Goal: Check status: Check status

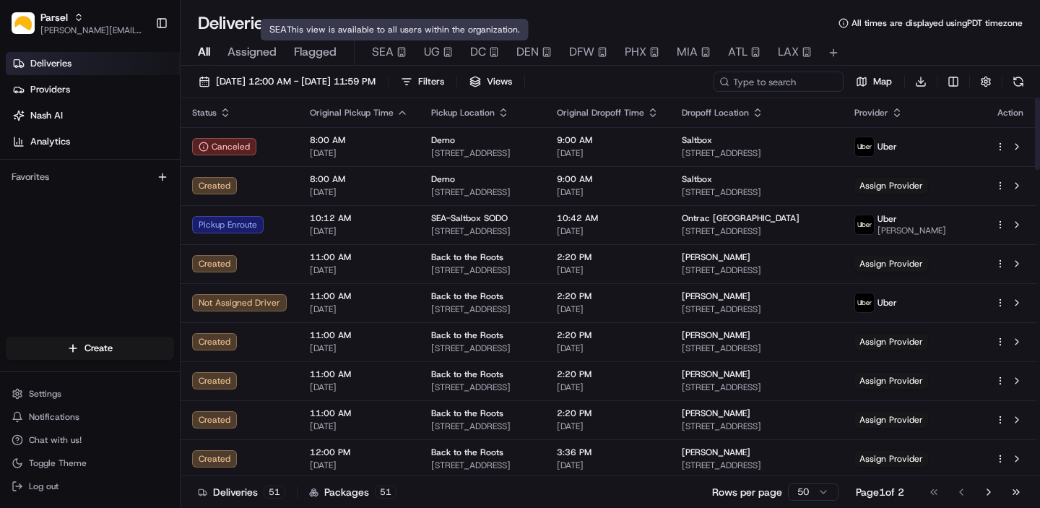
click at [399, 59] on div "SEA" at bounding box center [389, 51] width 35 height 17
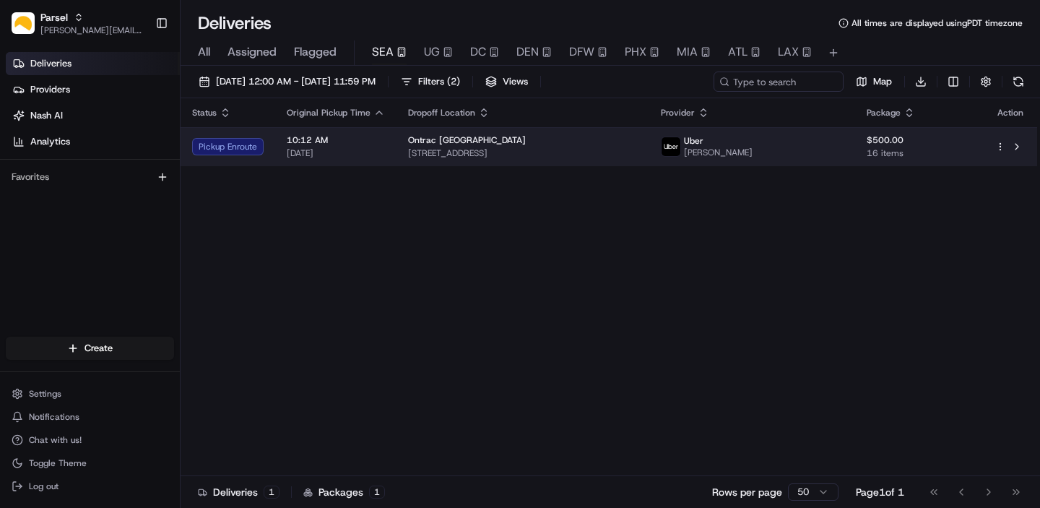
click at [574, 143] on div "Ontrac [GEOGRAPHIC_DATA]" at bounding box center [523, 140] width 230 height 12
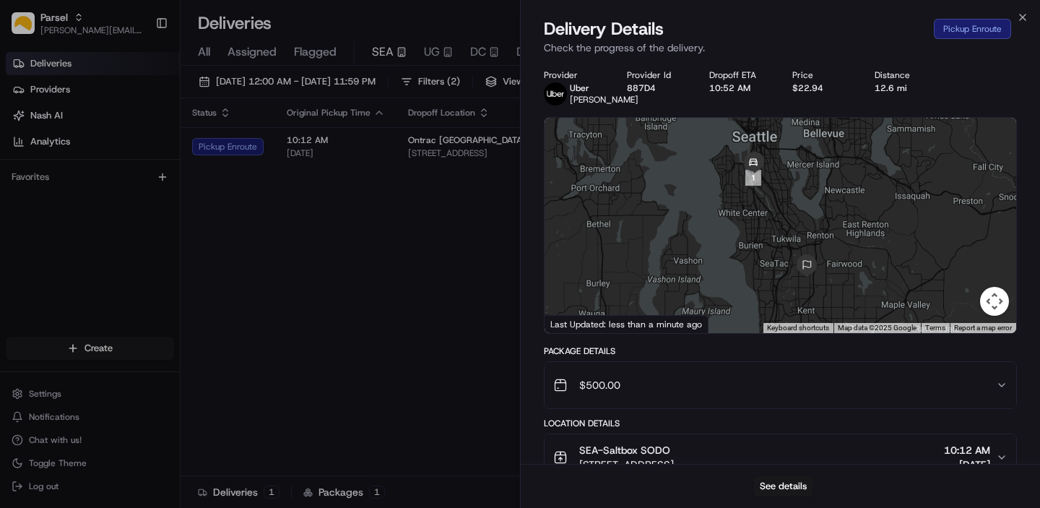
click at [768, 199] on div at bounding box center [781, 225] width 472 height 215
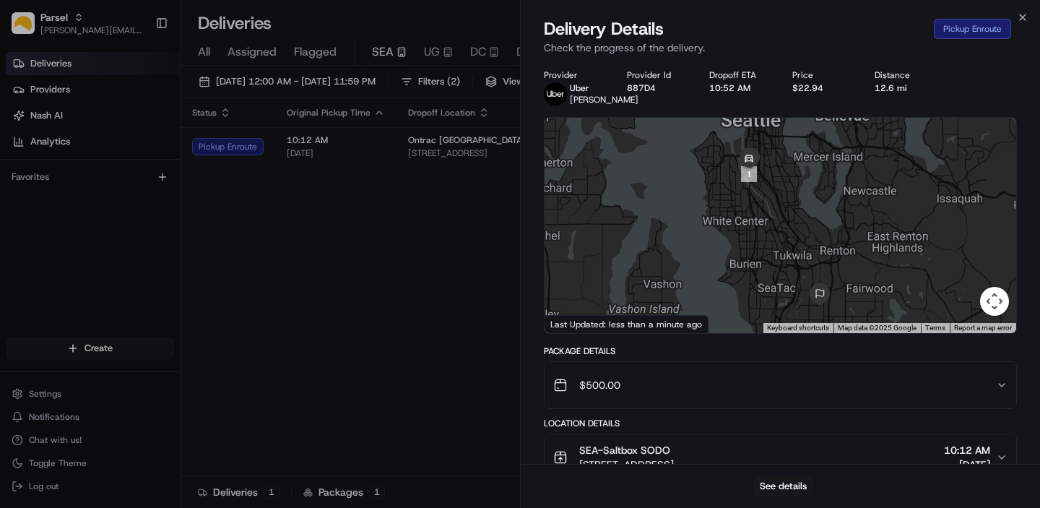
click at [768, 199] on div at bounding box center [781, 225] width 472 height 215
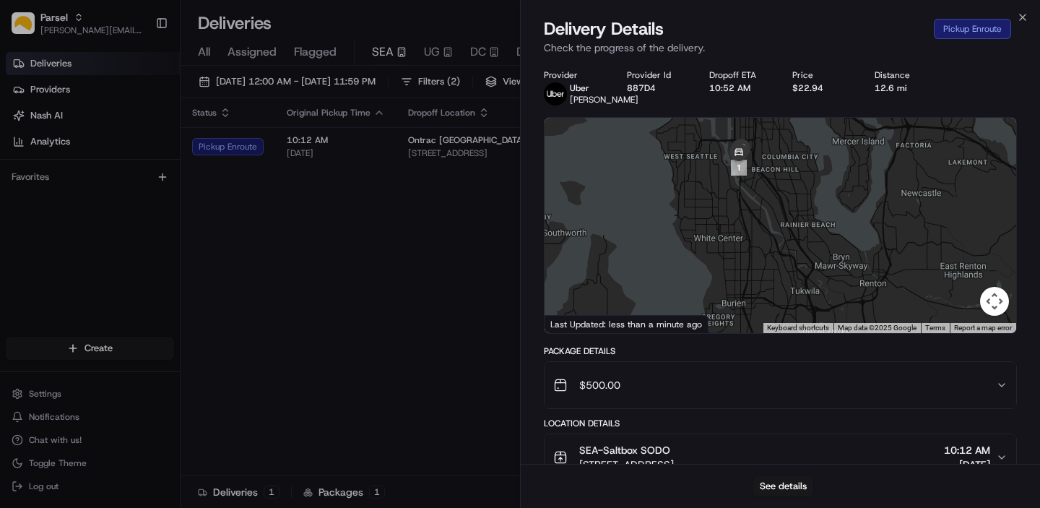
click at [754, 175] on div at bounding box center [781, 225] width 472 height 215
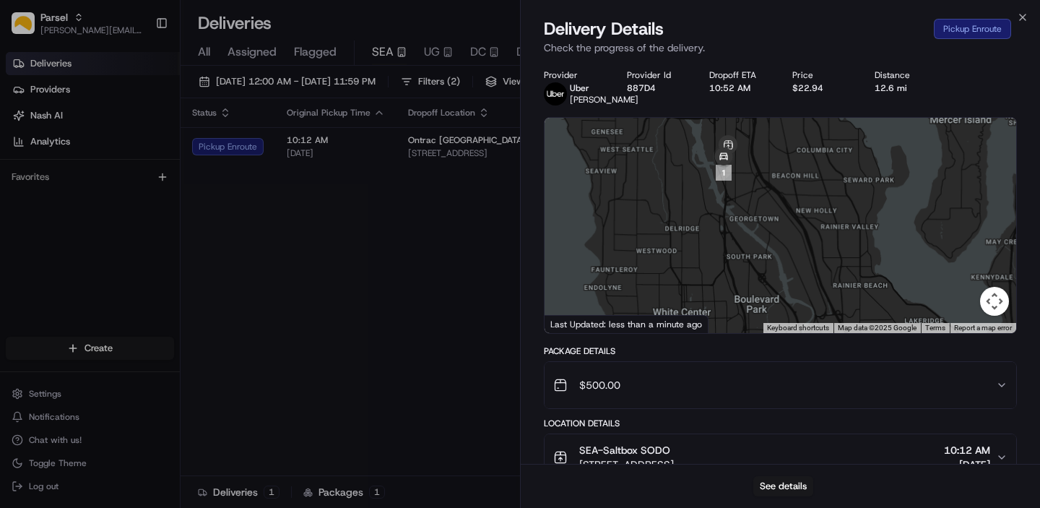
click at [754, 175] on div at bounding box center [781, 225] width 472 height 215
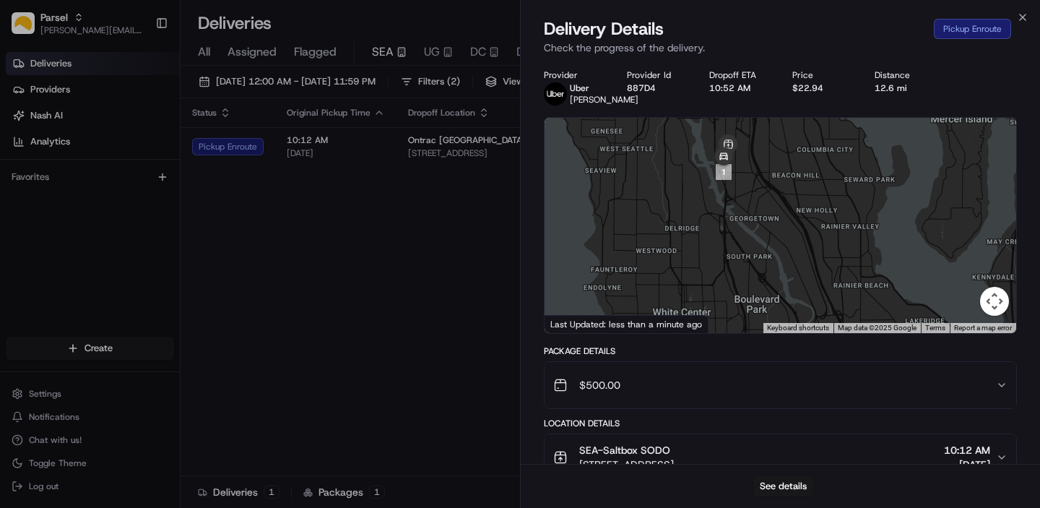
click at [754, 175] on div at bounding box center [781, 225] width 472 height 215
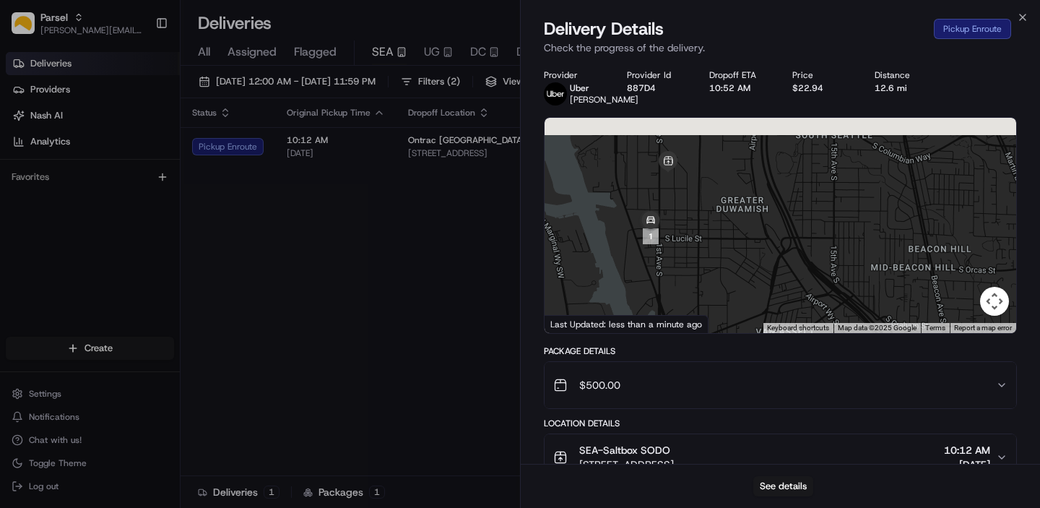
drag, startPoint x: 686, startPoint y: 173, endPoint x: 707, endPoint y: 212, distance: 44.9
click at [707, 212] on div at bounding box center [781, 225] width 472 height 215
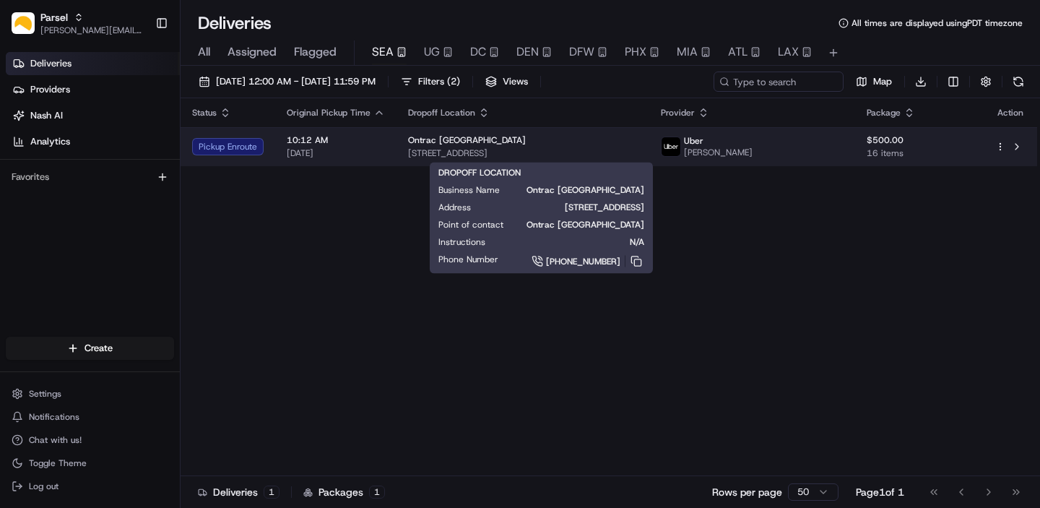
click at [597, 143] on div "Ontrac [GEOGRAPHIC_DATA]" at bounding box center [523, 140] width 230 height 12
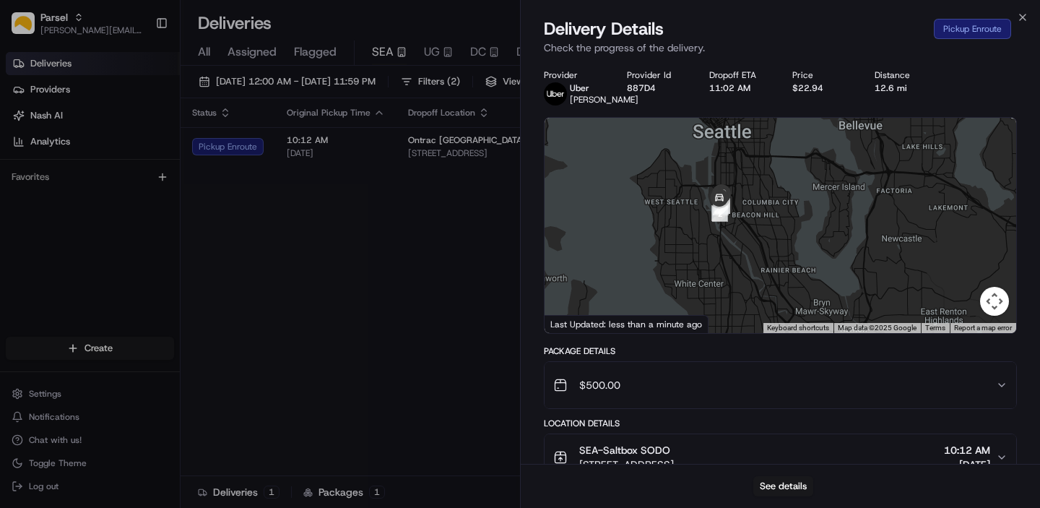
drag, startPoint x: 733, startPoint y: 160, endPoint x: 725, endPoint y: 254, distance: 94.2
click at [725, 254] on div at bounding box center [781, 225] width 472 height 215
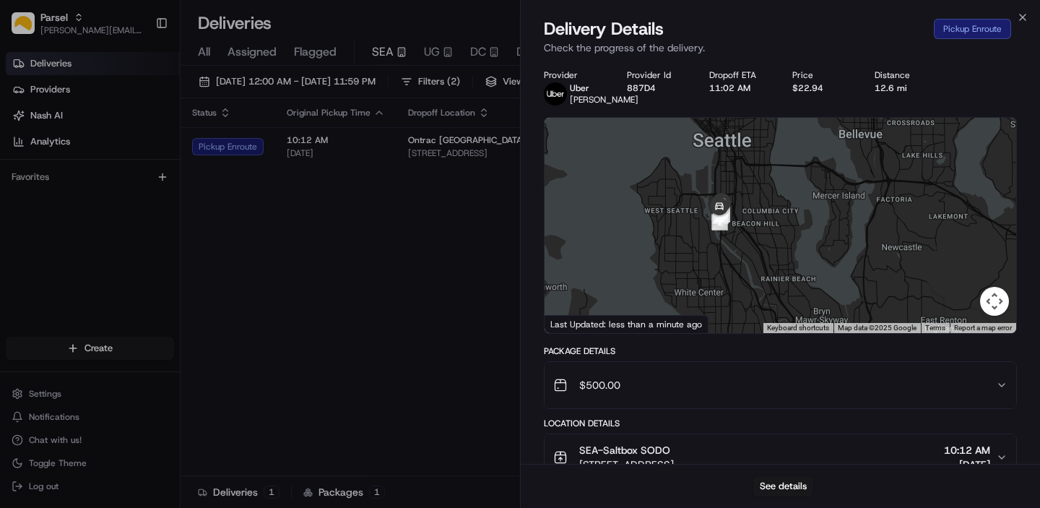
click at [746, 220] on div at bounding box center [781, 225] width 472 height 215
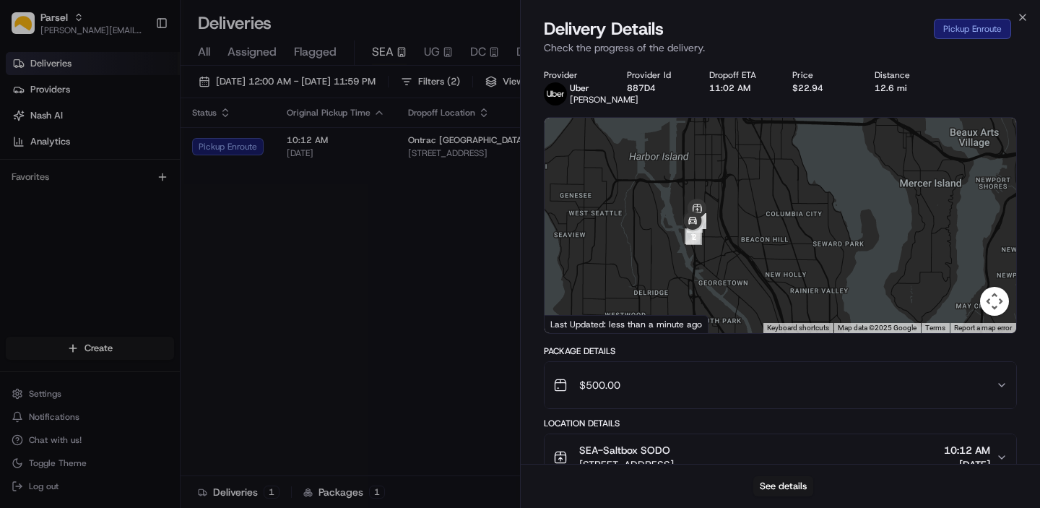
click at [726, 217] on div at bounding box center [781, 225] width 472 height 215
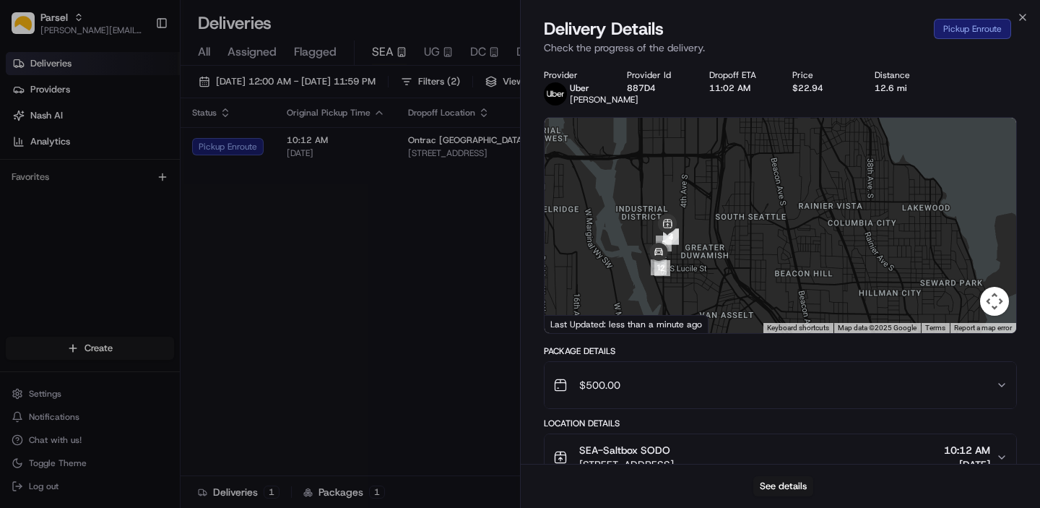
click at [706, 249] on div at bounding box center [781, 225] width 472 height 215
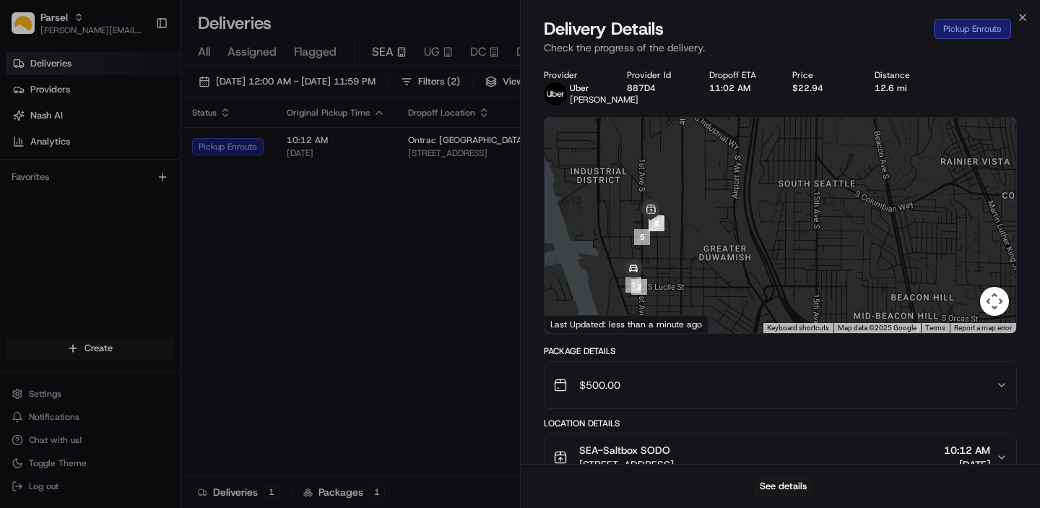
drag, startPoint x: 647, startPoint y: 267, endPoint x: 685, endPoint y: 245, distance: 43.4
click at [685, 245] on div at bounding box center [781, 225] width 472 height 215
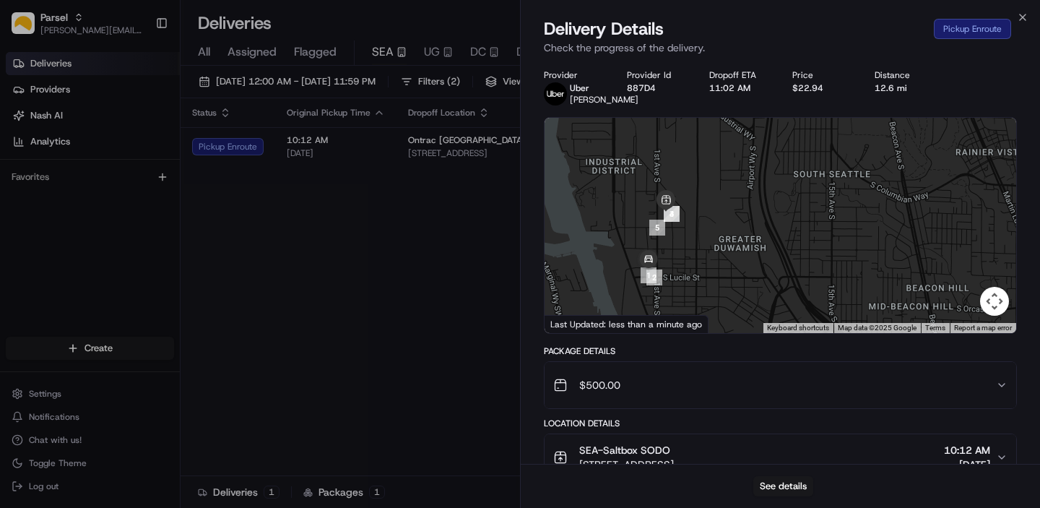
click at [673, 254] on div at bounding box center [781, 225] width 472 height 215
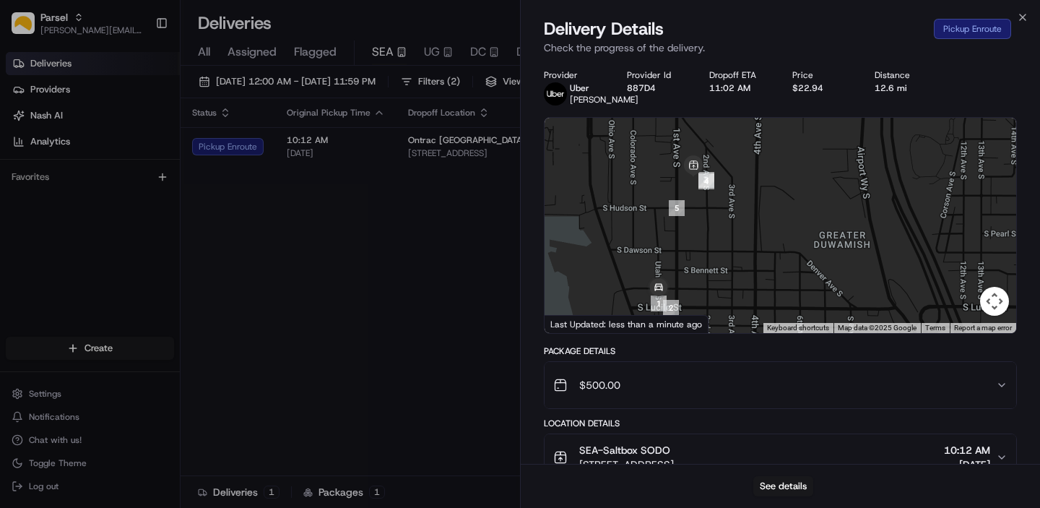
drag, startPoint x: 670, startPoint y: 262, endPoint x: 705, endPoint y: 258, distance: 35.6
click at [705, 258] on div at bounding box center [781, 225] width 472 height 215
click at [704, 211] on div at bounding box center [781, 225] width 472 height 215
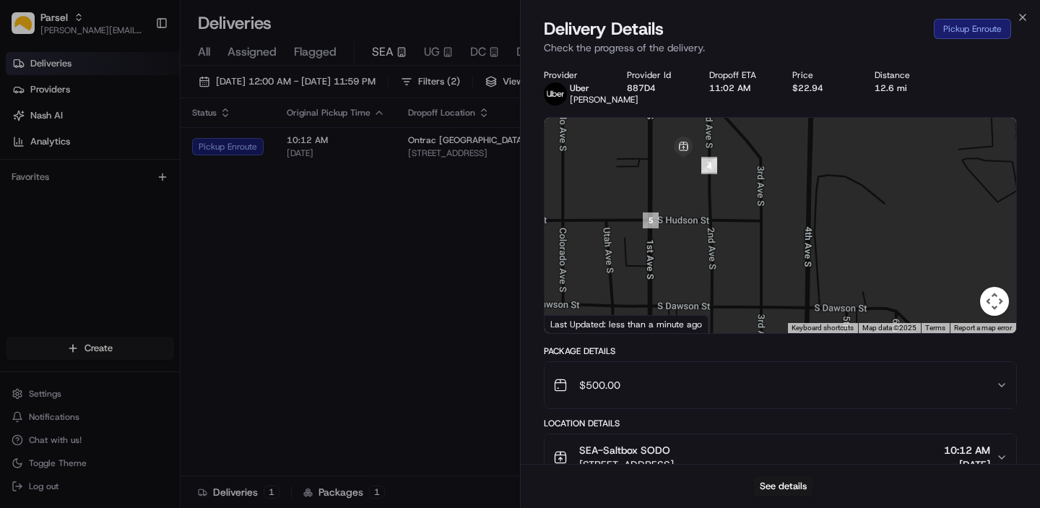
click at [701, 200] on div at bounding box center [781, 225] width 472 height 215
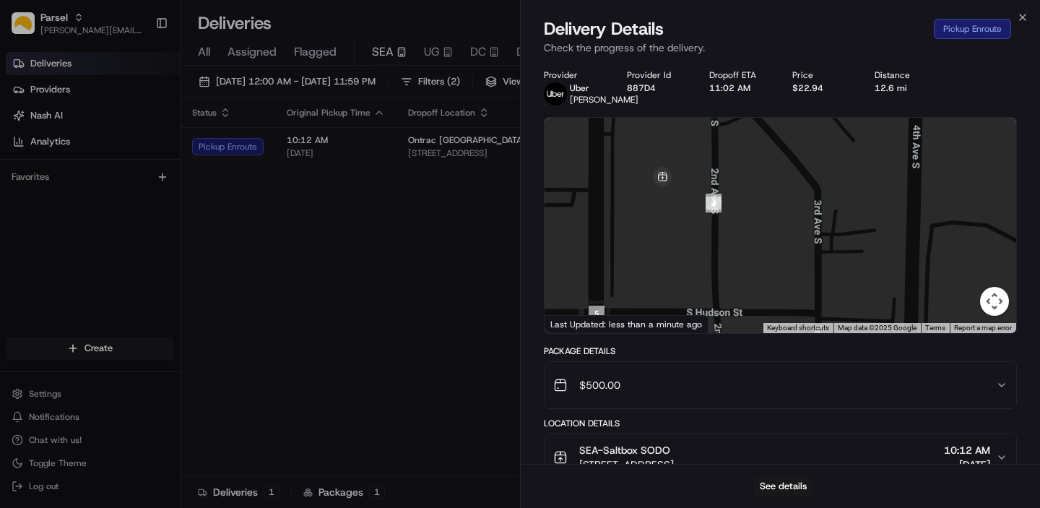
drag, startPoint x: 697, startPoint y: 189, endPoint x: 695, endPoint y: 253, distance: 64.3
click at [695, 253] on div at bounding box center [781, 225] width 472 height 215
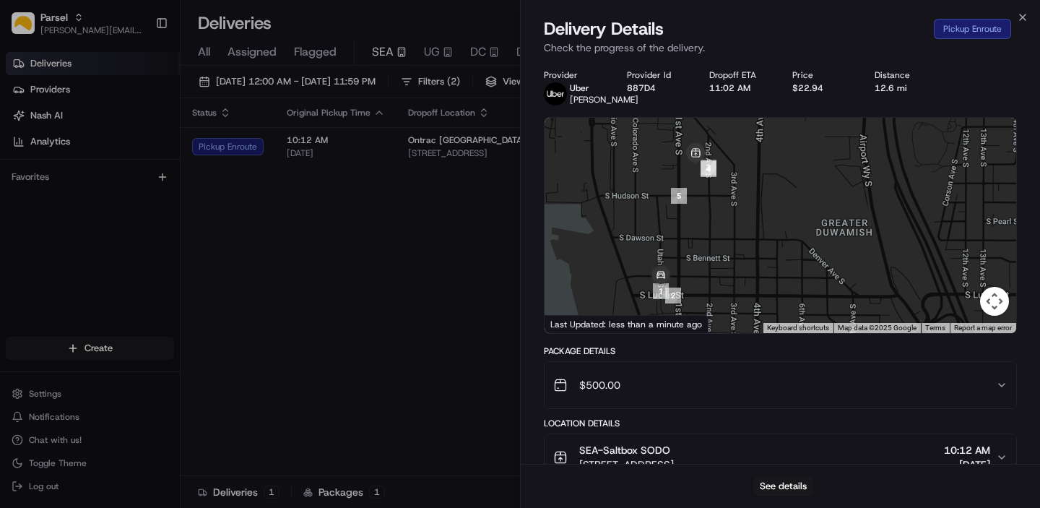
drag, startPoint x: 717, startPoint y: 272, endPoint x: 730, endPoint y: 195, distance: 78.5
click at [730, 195] on div at bounding box center [781, 225] width 472 height 215
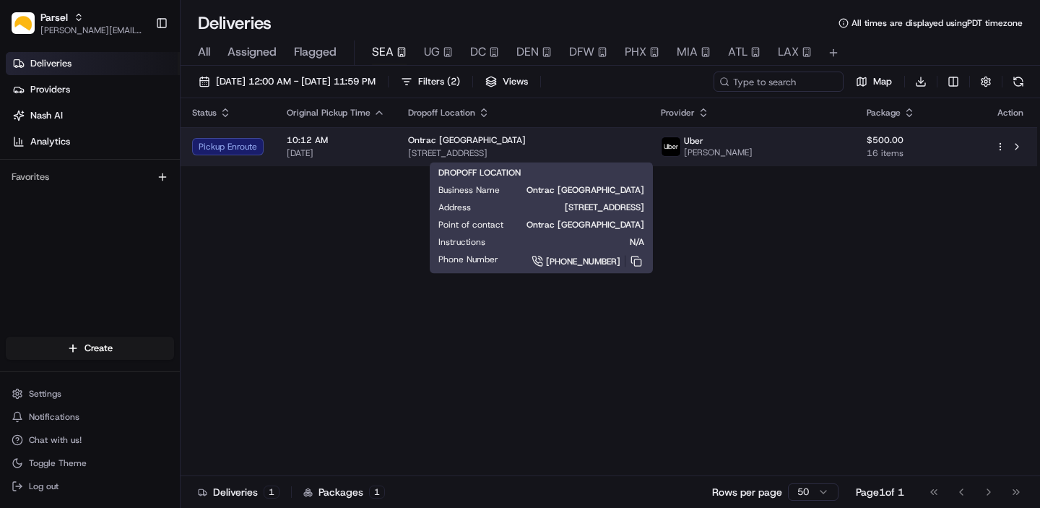
click at [605, 147] on span "[STREET_ADDRESS]" at bounding box center [523, 153] width 230 height 12
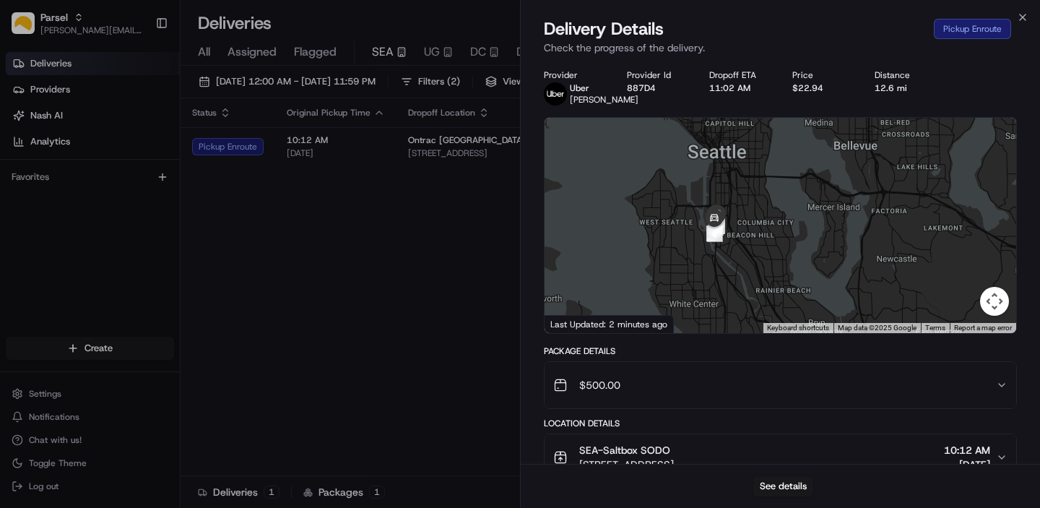
drag, startPoint x: 763, startPoint y: 165, endPoint x: 750, endPoint y: 273, distance: 108.4
click at [750, 274] on div at bounding box center [781, 225] width 472 height 215
click at [734, 236] on div at bounding box center [781, 225] width 472 height 215
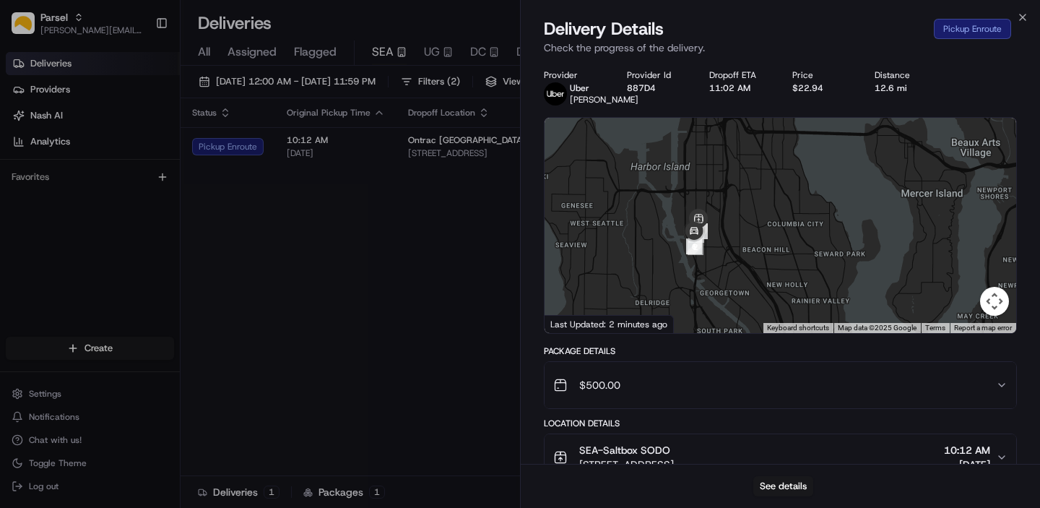
click at [734, 236] on div at bounding box center [781, 225] width 472 height 215
click at [721, 249] on div at bounding box center [781, 225] width 472 height 215
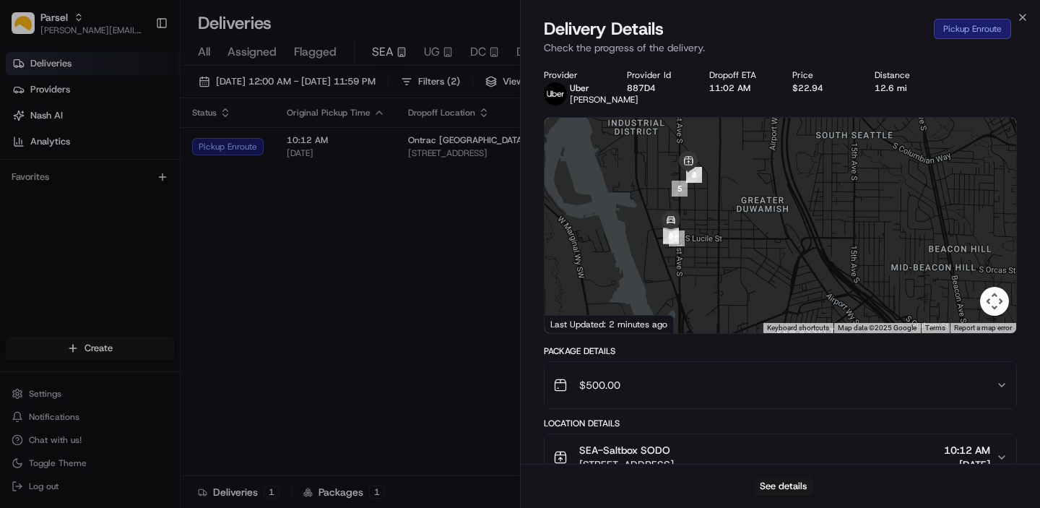
drag, startPoint x: 662, startPoint y: 279, endPoint x: 722, endPoint y: 238, distance: 73.3
click at [722, 238] on div at bounding box center [781, 225] width 472 height 215
